Goal: Task Accomplishment & Management: Manage account settings

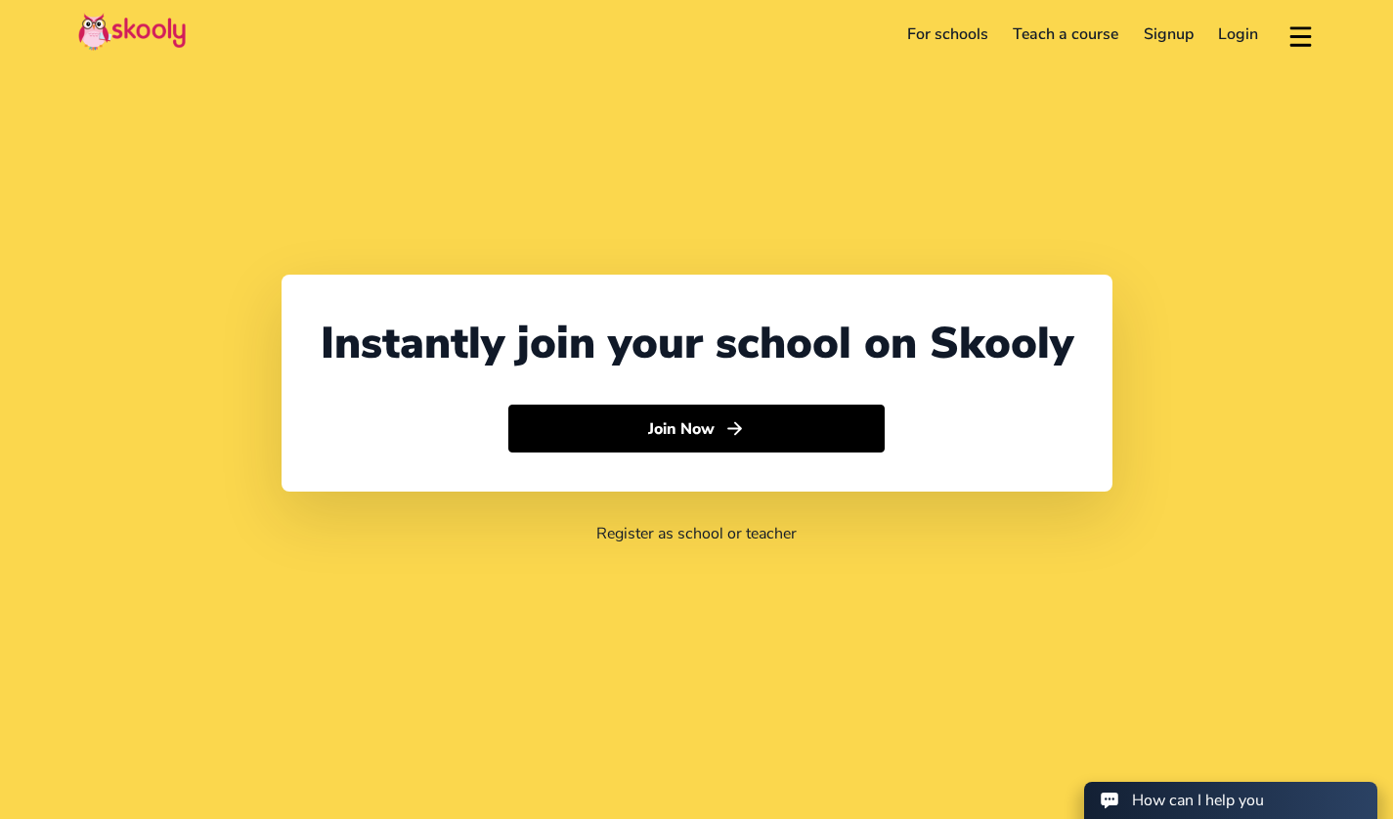
select select "65"
select select "[GEOGRAPHIC_DATA]"
select select "[GEOGRAPHIC_DATA]/[GEOGRAPHIC_DATA]"
click at [1229, 28] on link "Login" at bounding box center [1238, 34] width 65 height 31
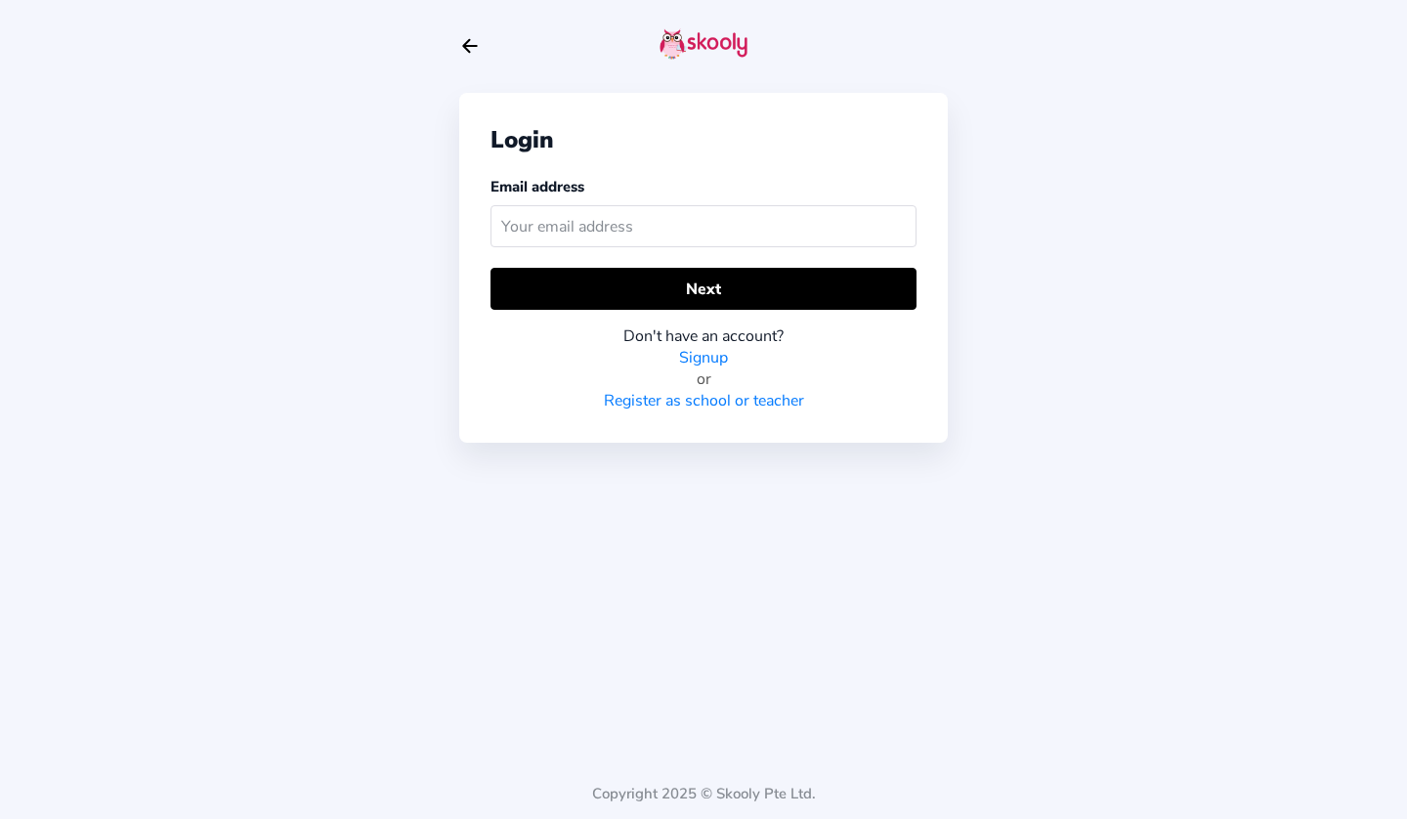
click at [698, 220] on input "text" at bounding box center [704, 226] width 426 height 42
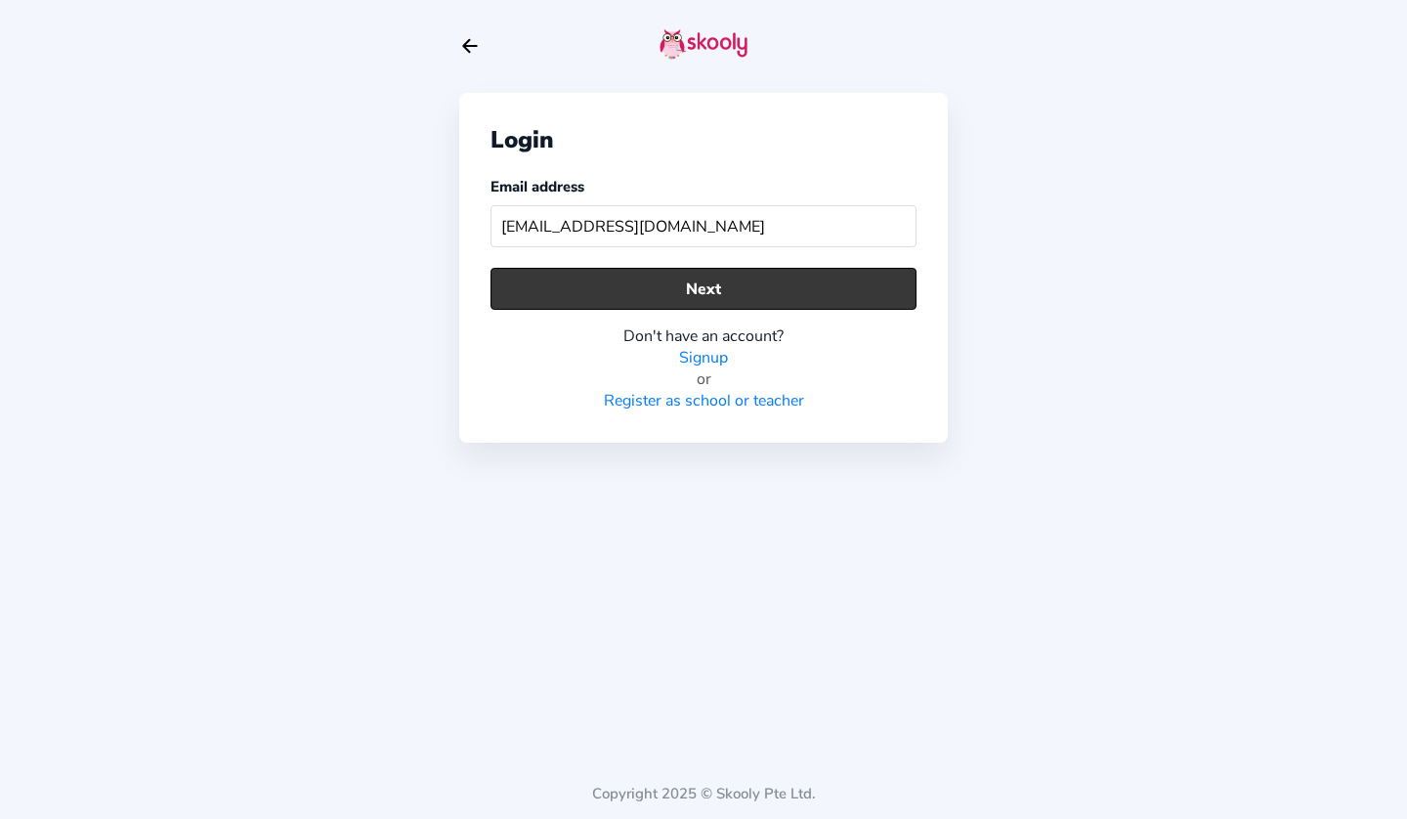
type input "[EMAIL_ADDRESS][DOMAIN_NAME]"
click at [811, 279] on button "Next" at bounding box center [704, 289] width 426 height 42
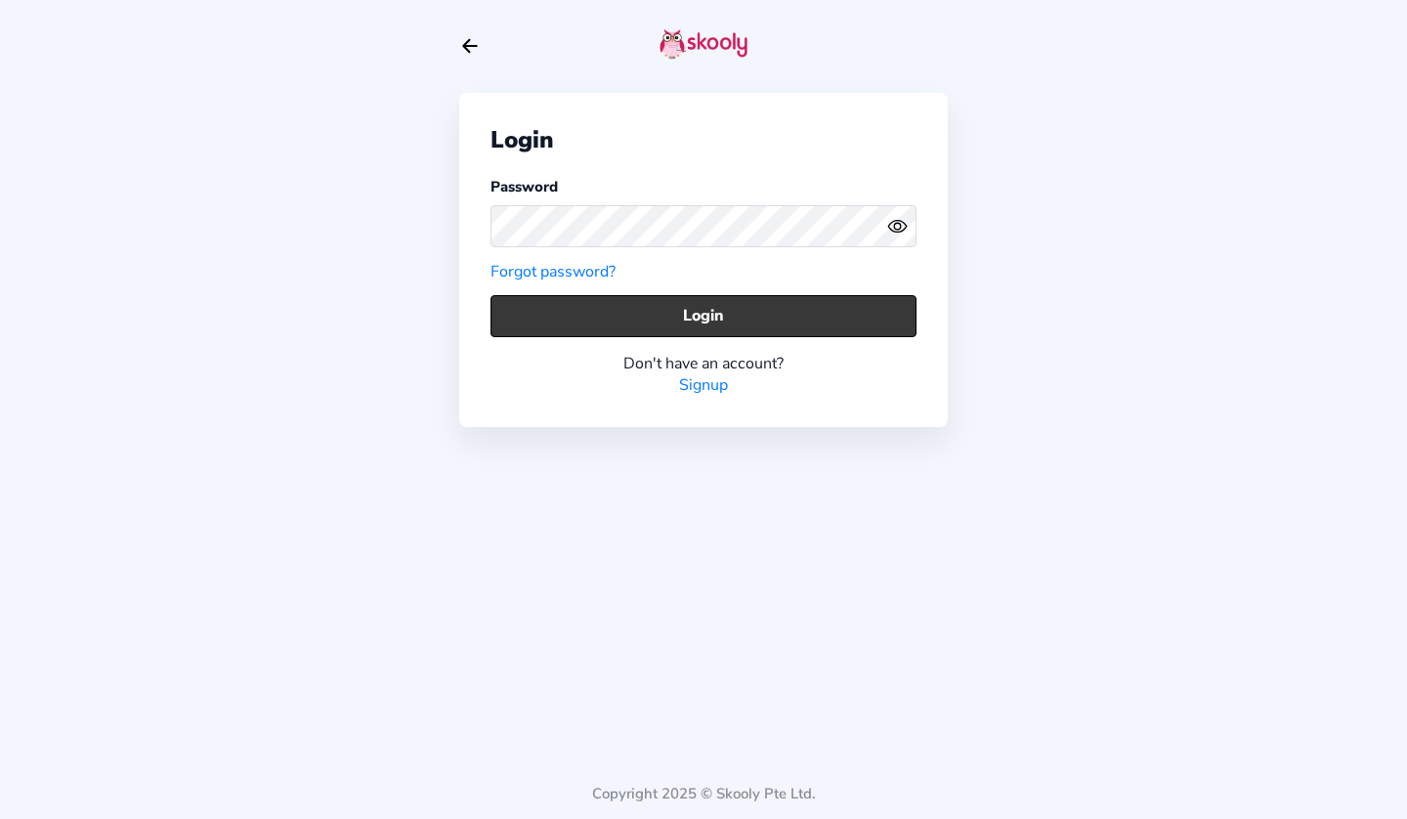
click at [769, 315] on button "Login" at bounding box center [704, 316] width 426 height 42
